Goal: Transaction & Acquisition: Purchase product/service

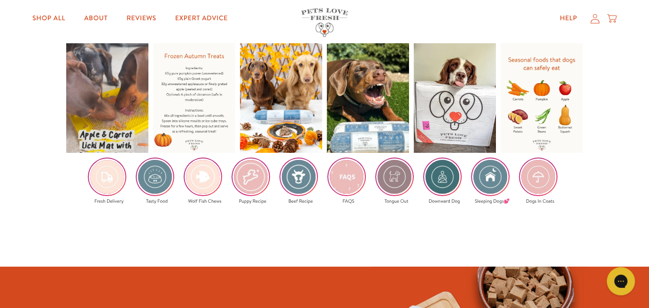
scroll to position [1456, 0]
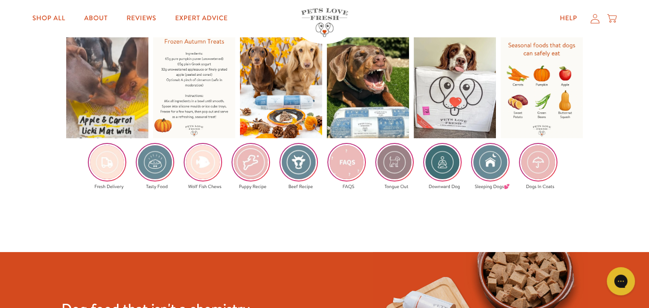
click at [44, 28] on div "Shop All About Reviews Expert Advice My account Shop All About Reviews Expert A…" at bounding box center [324, 19] width 584 height 38
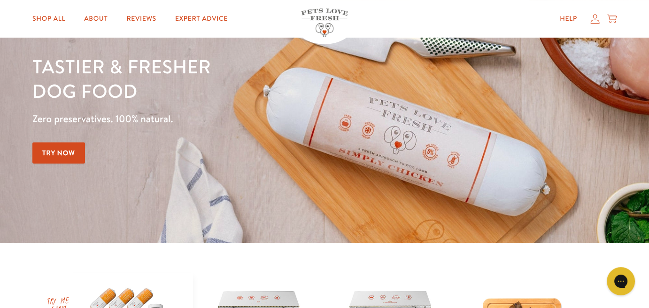
scroll to position [0, 0]
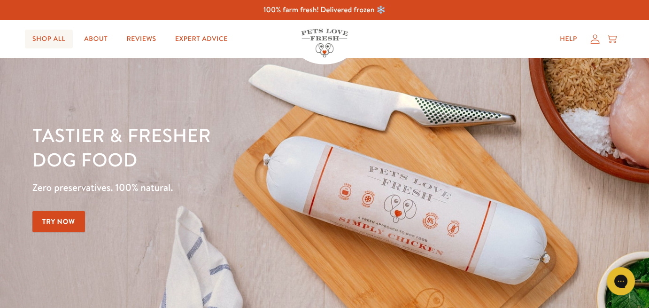
click at [46, 38] on link "Shop All" at bounding box center [49, 39] width 48 height 19
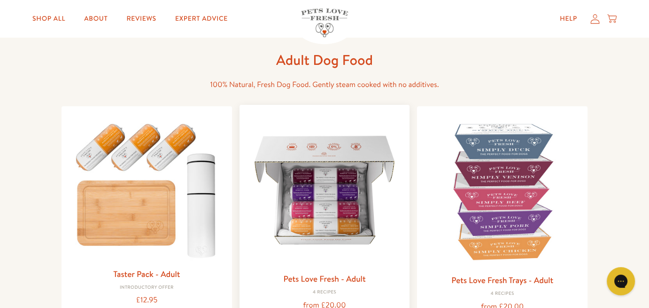
scroll to position [47, 0]
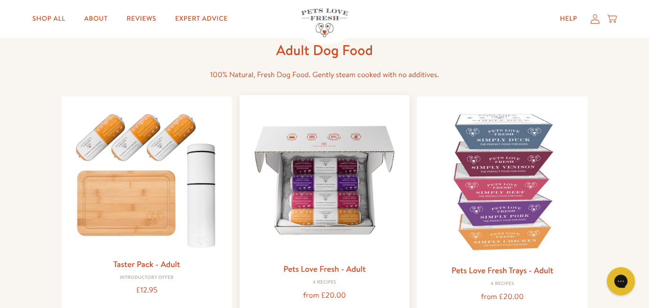
click at [331, 270] on link "Pets Love Fresh - Adult" at bounding box center [324, 268] width 82 height 12
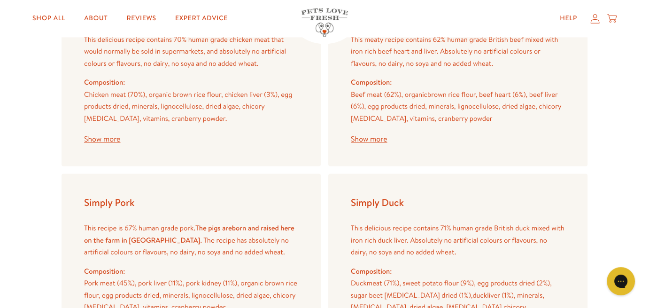
scroll to position [1127, 0]
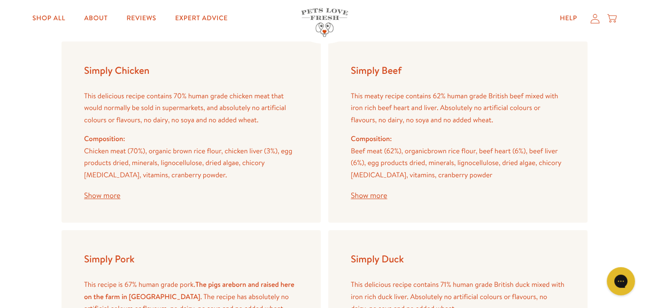
click at [104, 194] on button "Show more" at bounding box center [102, 196] width 36 height 8
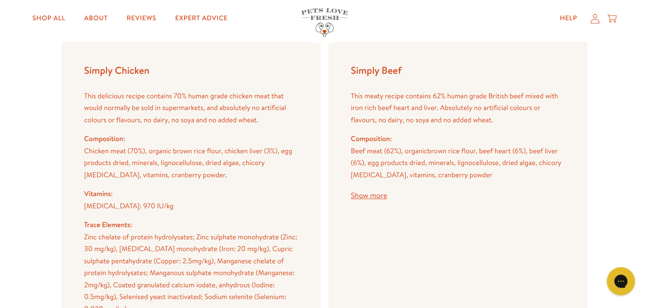
click at [372, 199] on button "Show more" at bounding box center [369, 196] width 36 height 8
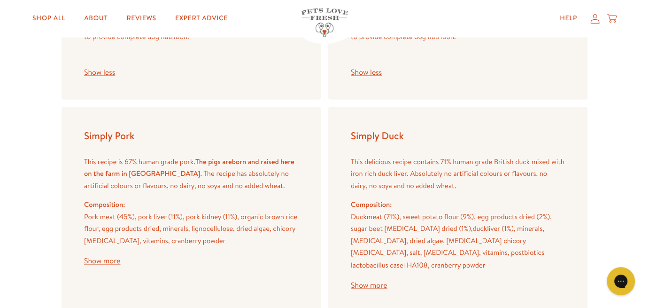
scroll to position [1549, 0]
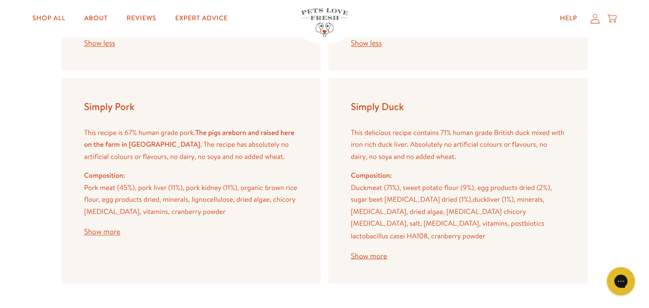
click at [100, 233] on button "Show more" at bounding box center [102, 232] width 36 height 8
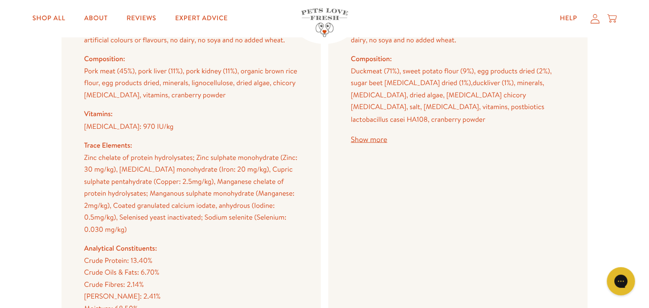
scroll to position [1643, 0]
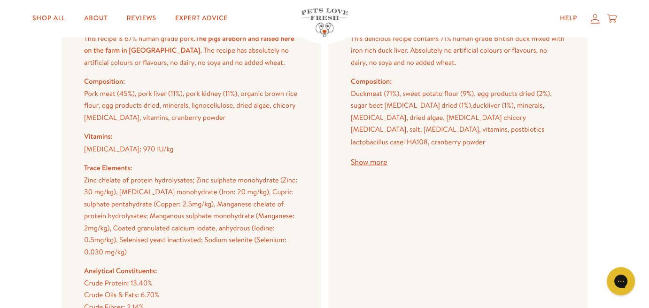
click at [370, 158] on button "Show more" at bounding box center [369, 162] width 36 height 8
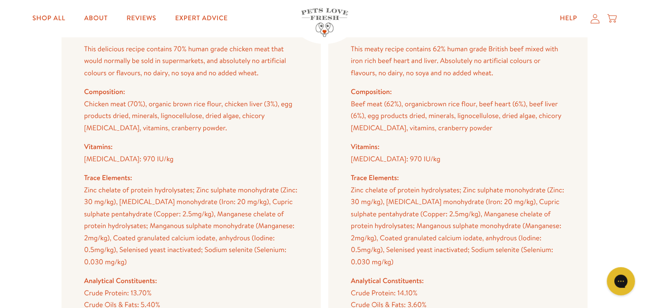
scroll to position [1127, 0]
